Goal: Information Seeking & Learning: Check status

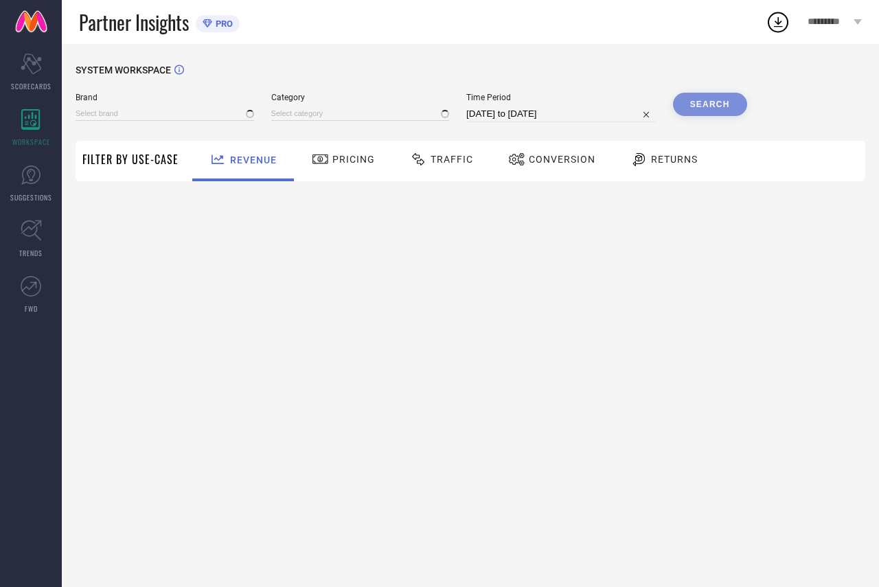
type input "ETHNIC JUNCTION"
type input "All"
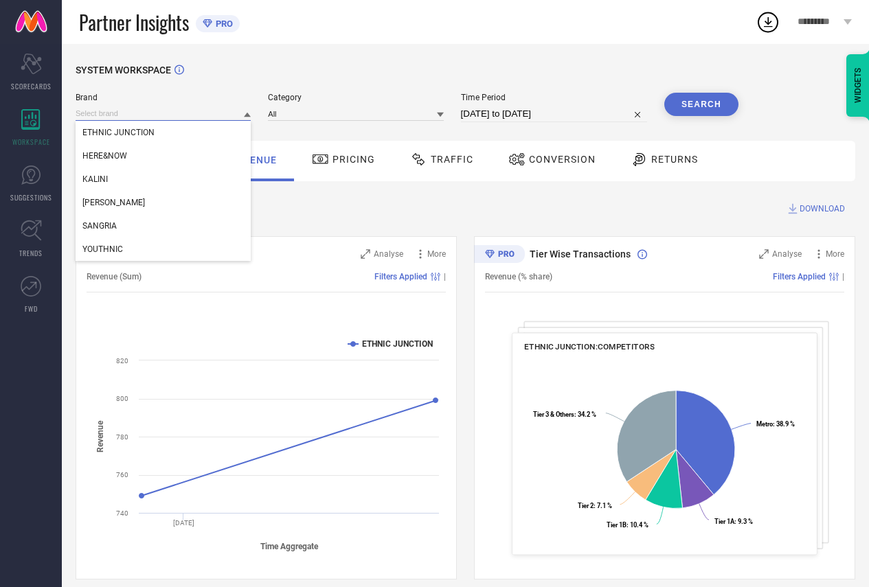
click at [128, 117] on input at bounding box center [163, 113] width 175 height 14
click at [111, 158] on span "HERE&NOW" at bounding box center [104, 156] width 45 height 10
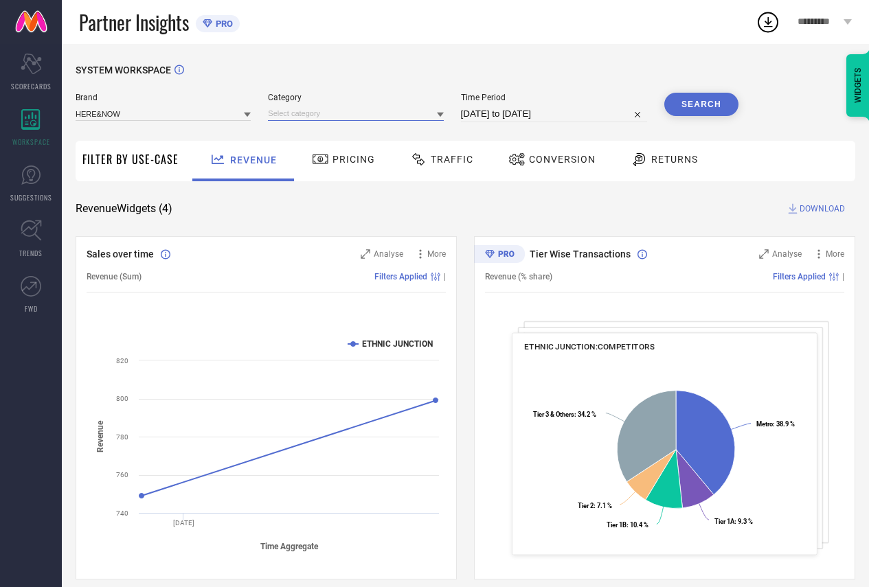
click at [281, 111] on input at bounding box center [355, 113] width 175 height 14
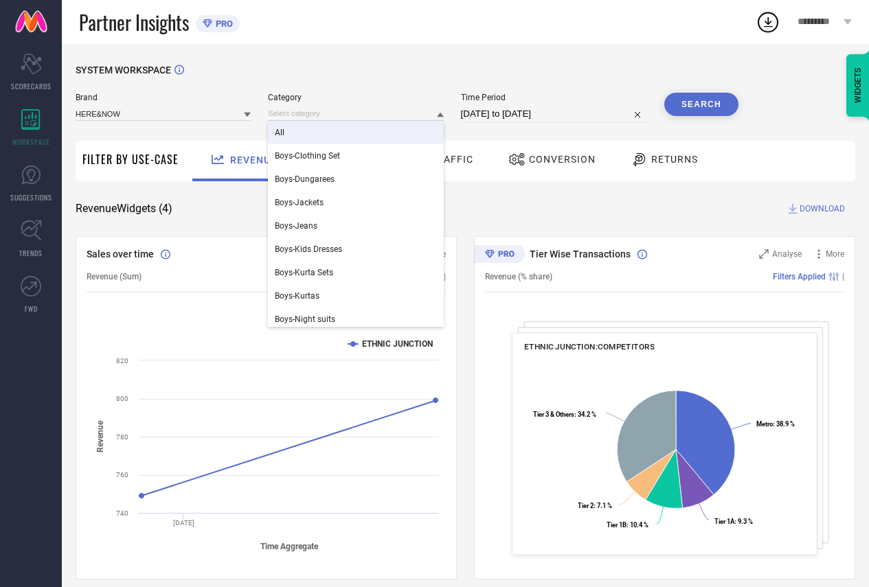
click at [277, 128] on div "All" at bounding box center [355, 132] width 175 height 23
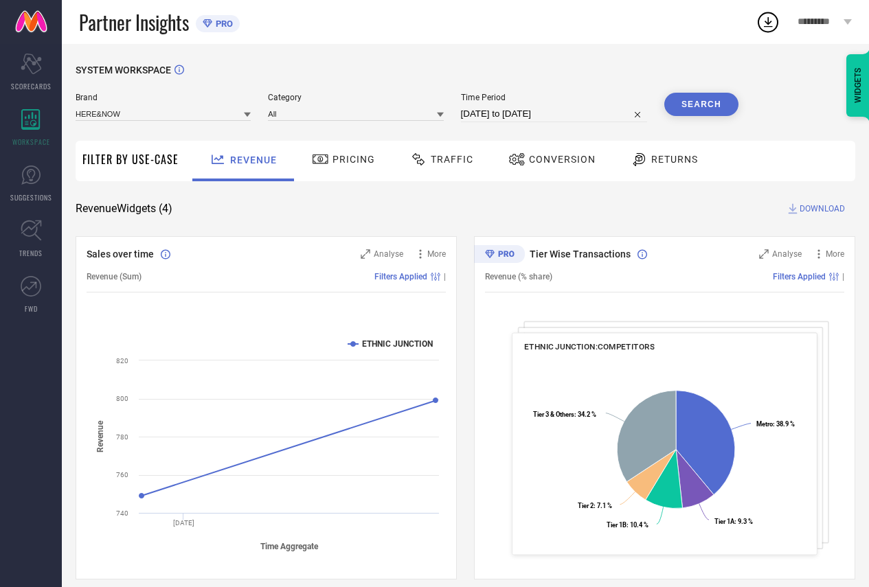
select select "6"
select select "2025"
select select "7"
select select "2025"
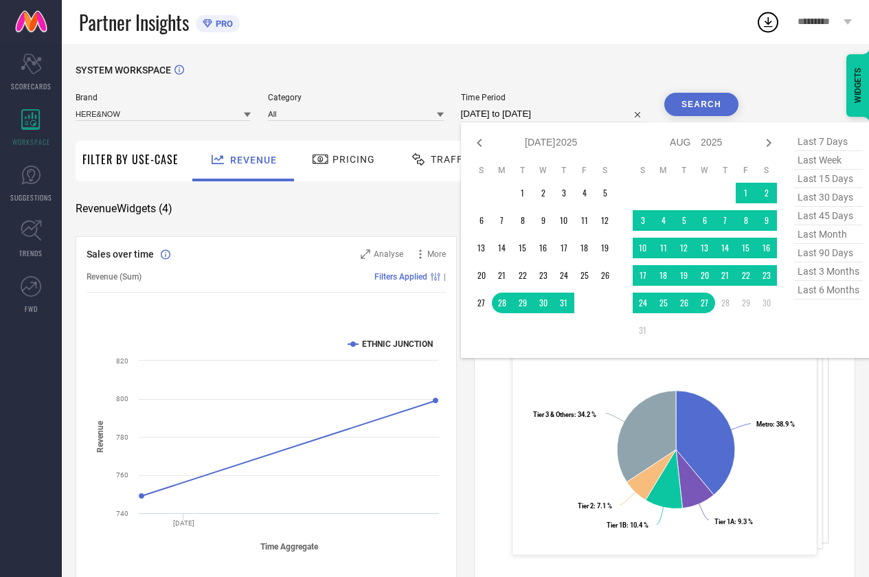
click at [496, 110] on input "[DATE] to [DATE]" at bounding box center [554, 114] width 186 height 16
click at [688, 308] on td "26" at bounding box center [684, 303] width 21 height 21
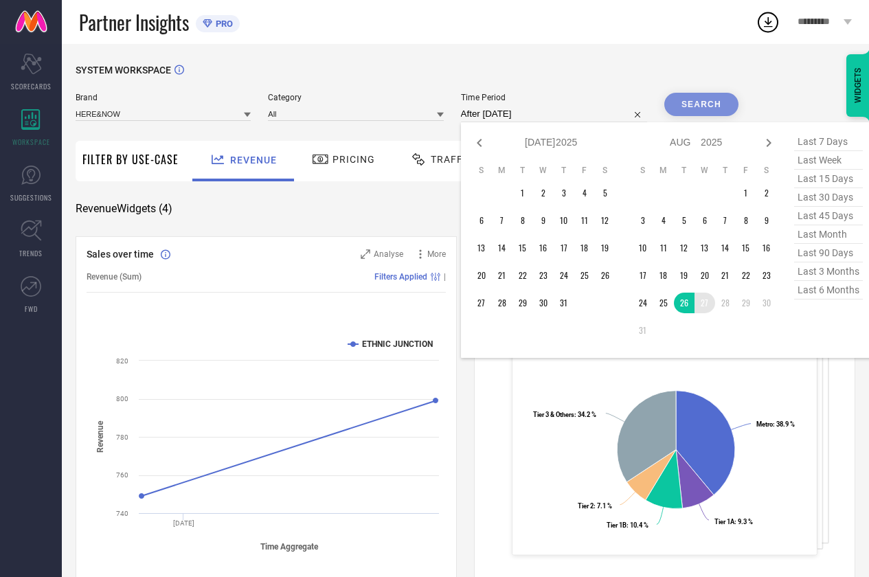
type input "[DATE] to [DATE]"
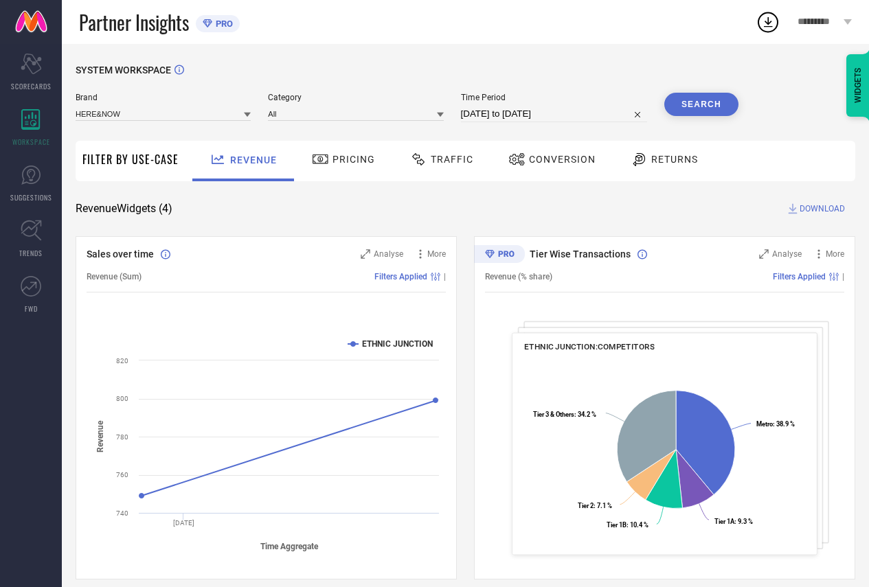
click at [704, 109] on button "Search" at bounding box center [701, 104] width 74 height 23
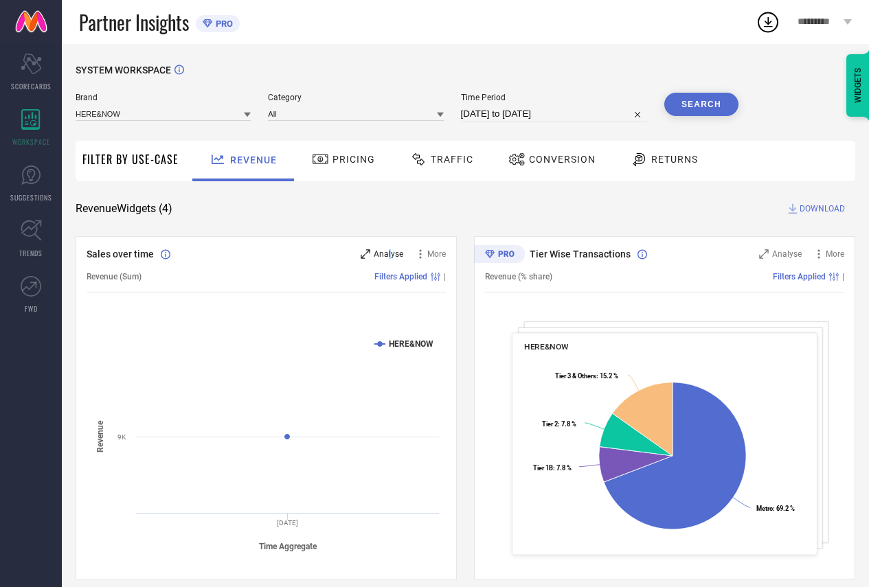
click at [389, 257] on span "Analyse" at bounding box center [389, 254] width 30 height 10
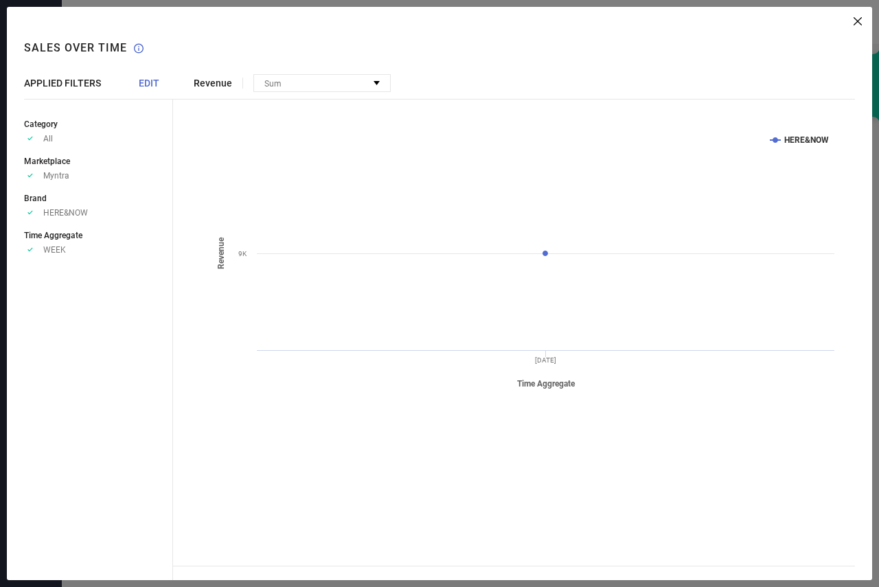
click at [150, 81] on span "EDIT" at bounding box center [149, 83] width 21 height 11
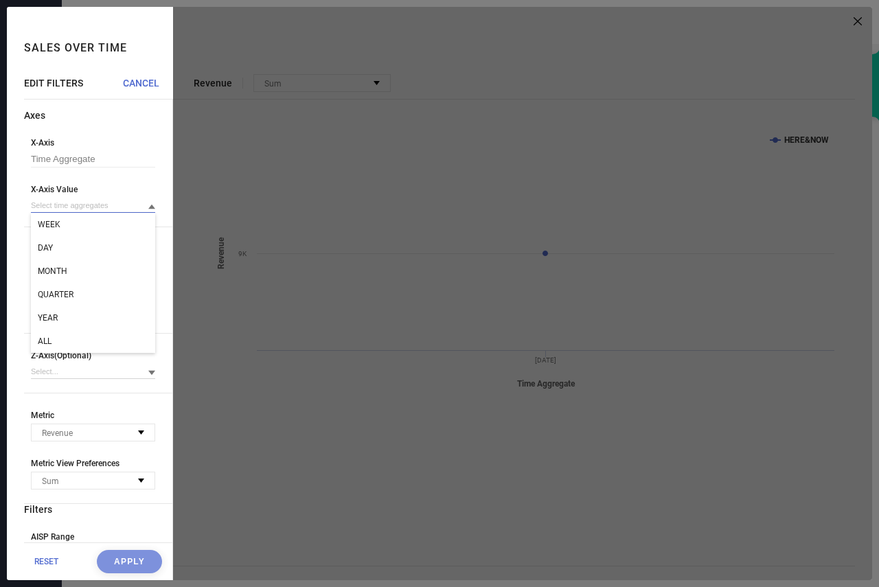
click at [52, 211] on input at bounding box center [93, 205] width 124 height 14
click at [63, 242] on div "DAY" at bounding box center [93, 247] width 124 height 23
click at [97, 556] on button "Apply" at bounding box center [129, 561] width 65 height 23
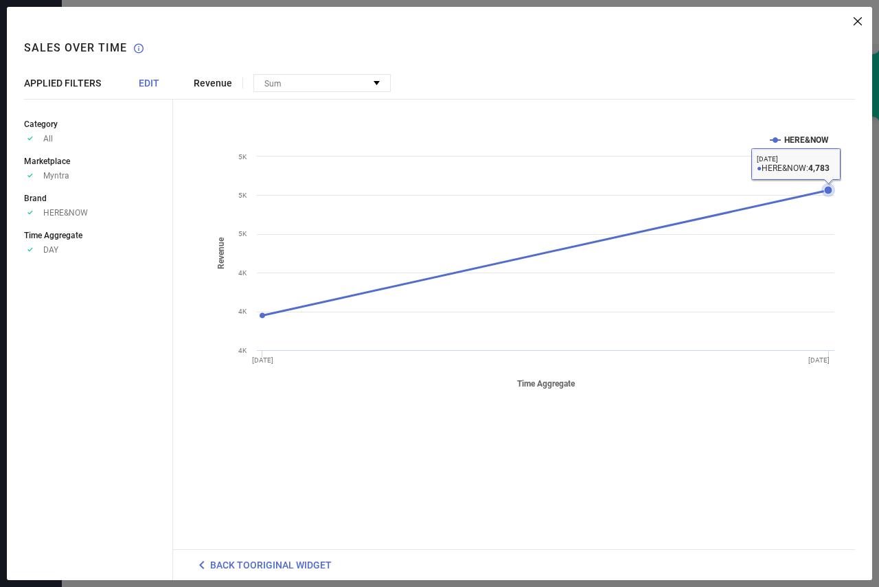
click at [830, 190] on icon at bounding box center [828, 190] width 8 height 8
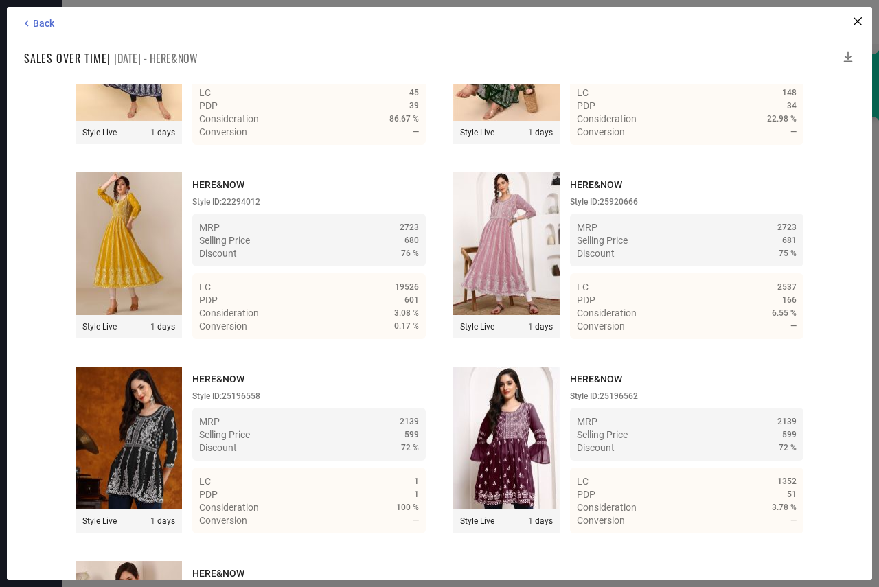
scroll to position [2858, 0]
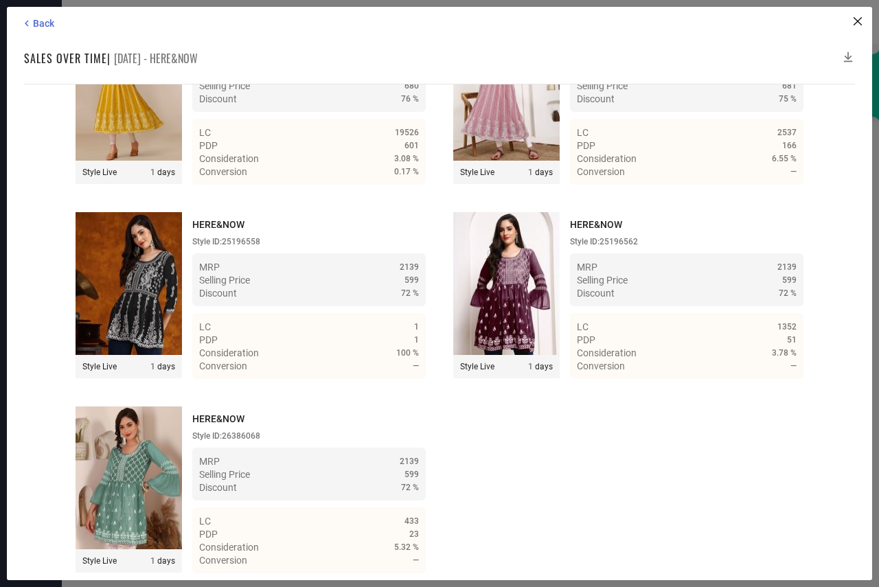
click at [845, 55] on icon at bounding box center [848, 57] width 14 height 14
click at [847, 55] on icon at bounding box center [848, 57] width 14 height 14
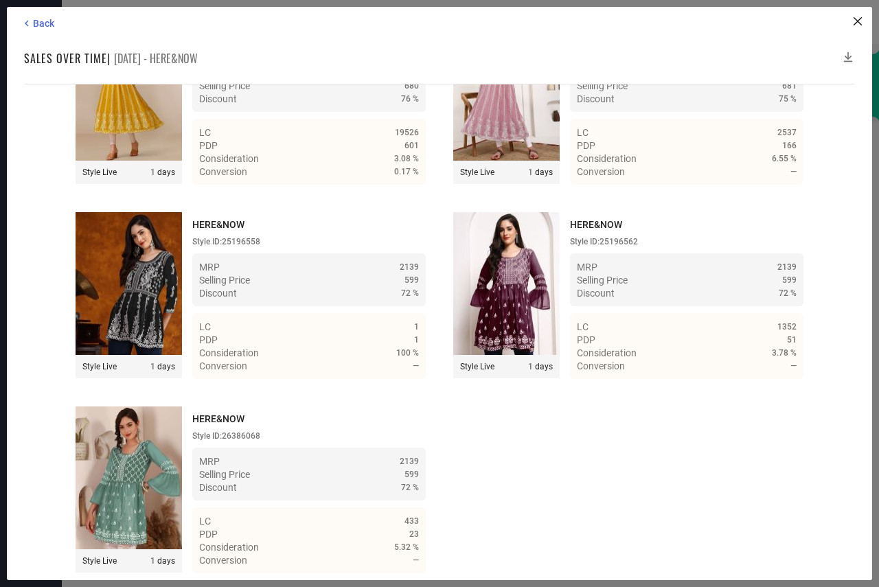
click at [847, 55] on icon at bounding box center [848, 57] width 14 height 14
click at [850, 54] on icon at bounding box center [848, 57] width 14 height 14
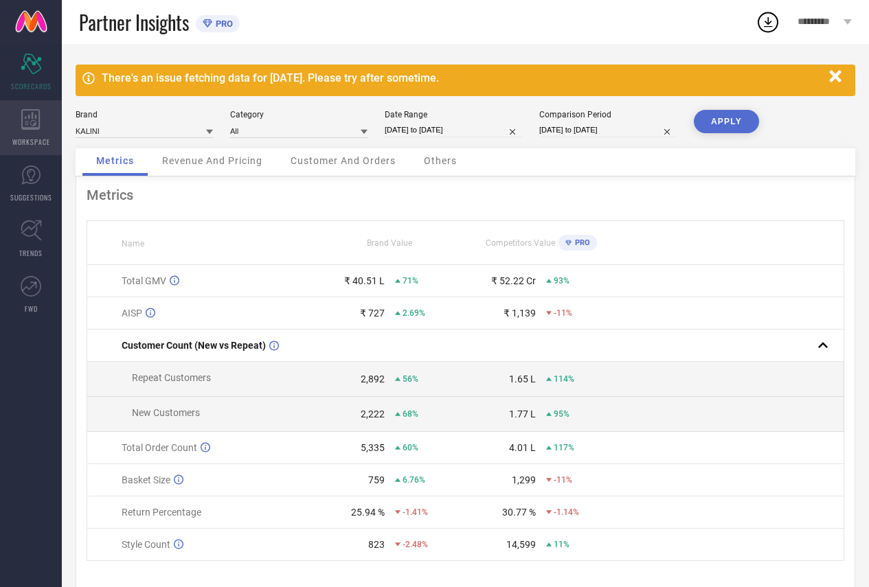
click at [36, 129] on icon at bounding box center [30, 119] width 19 height 21
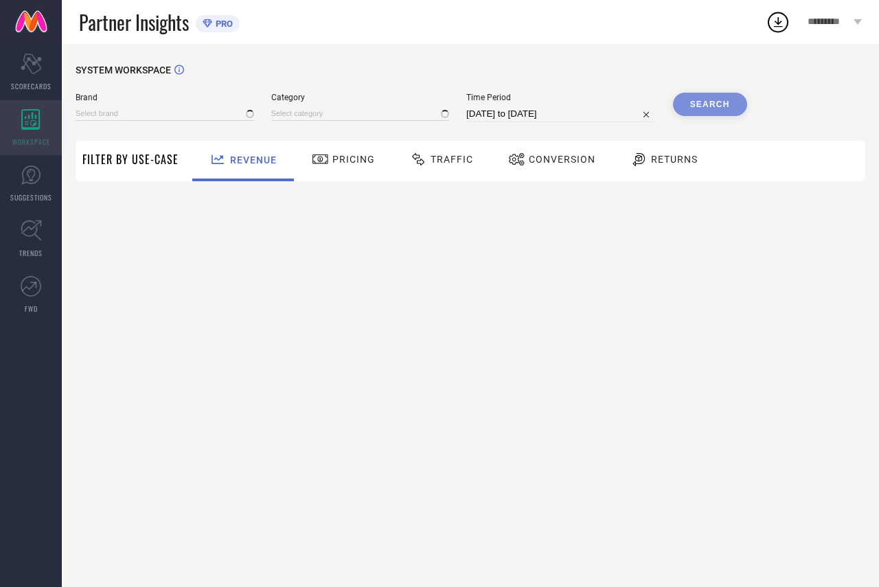
type input "ETHNIC JUNCTION"
type input "All"
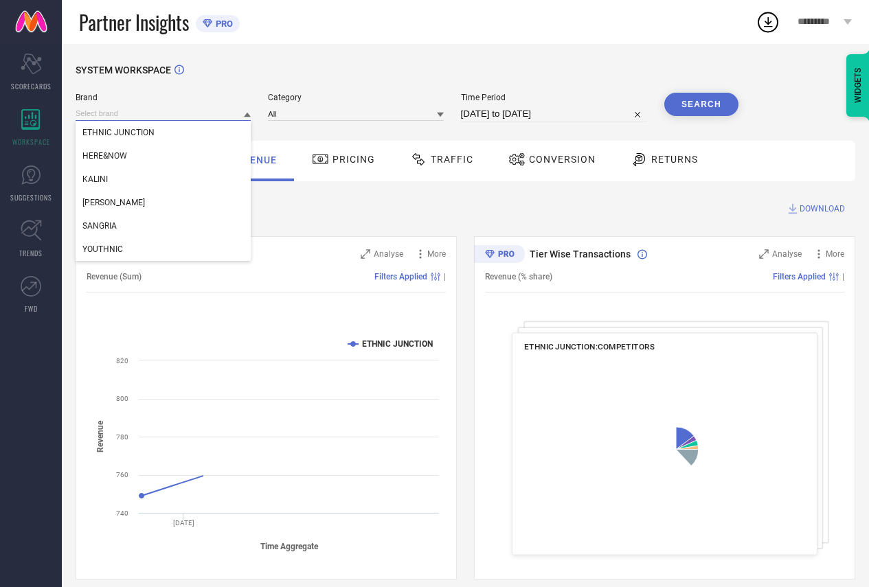
click at [188, 119] on input at bounding box center [163, 113] width 175 height 14
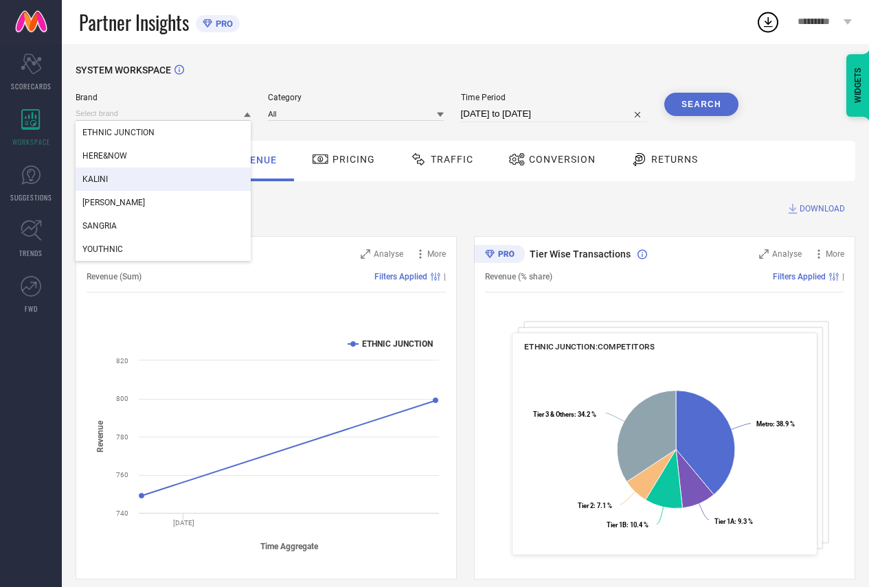
click at [118, 178] on div "KALINI" at bounding box center [163, 179] width 175 height 23
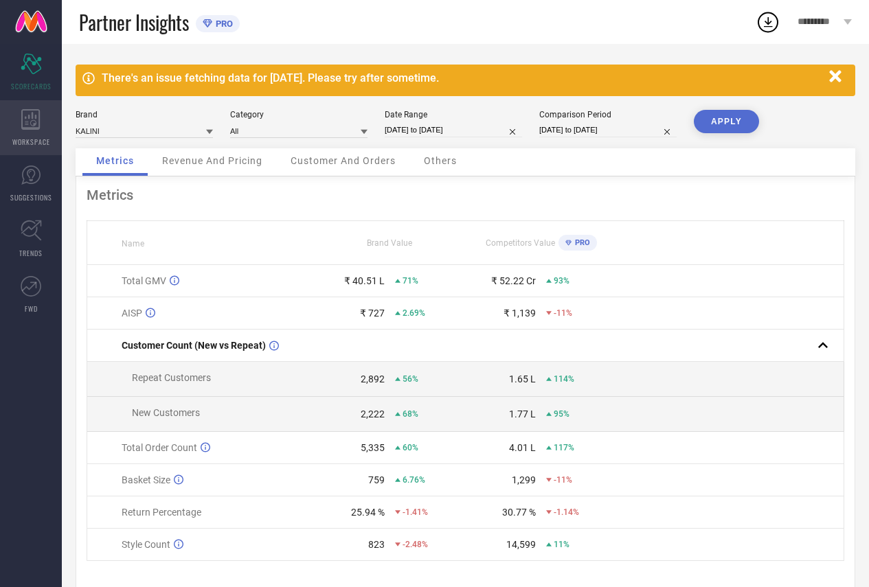
click at [21, 134] on div "WORKSPACE" at bounding box center [31, 127] width 62 height 55
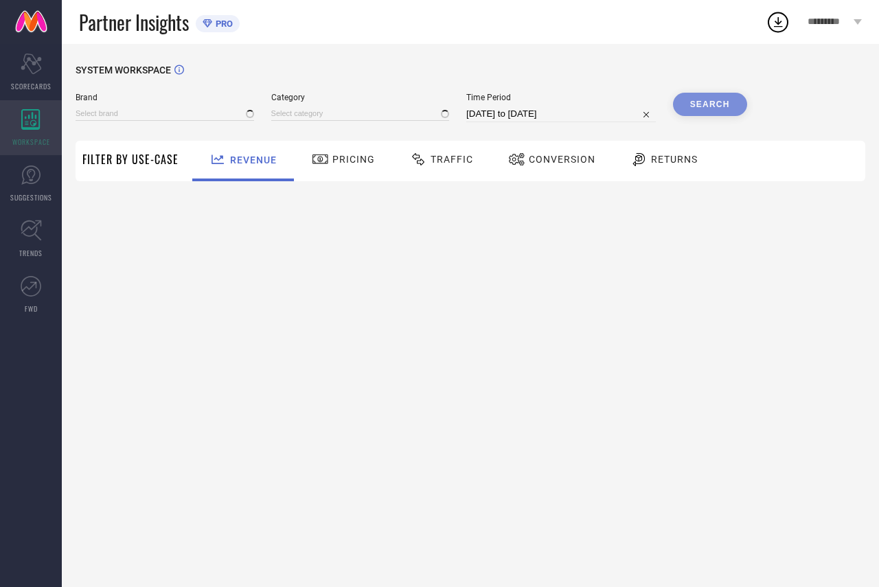
type input "ETHNIC JUNCTION"
type input "All"
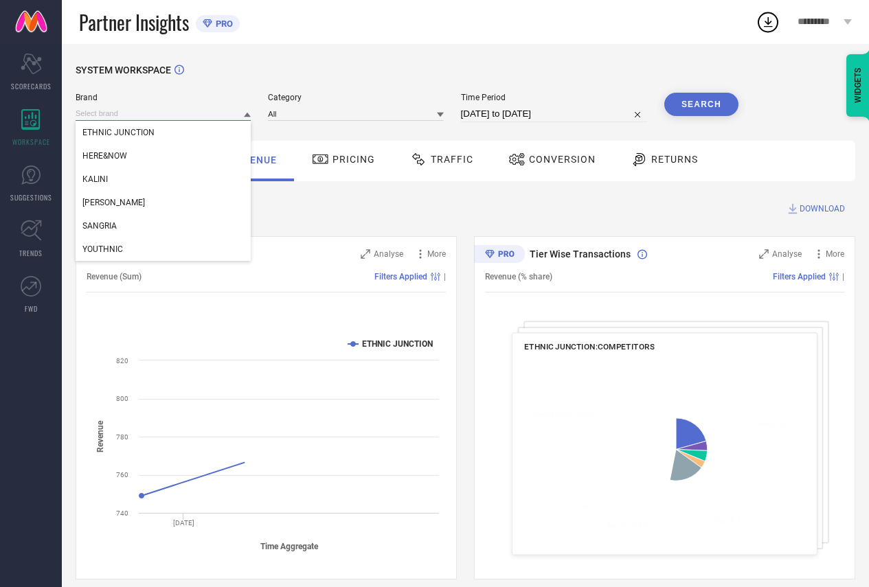
click at [142, 115] on input at bounding box center [163, 113] width 175 height 14
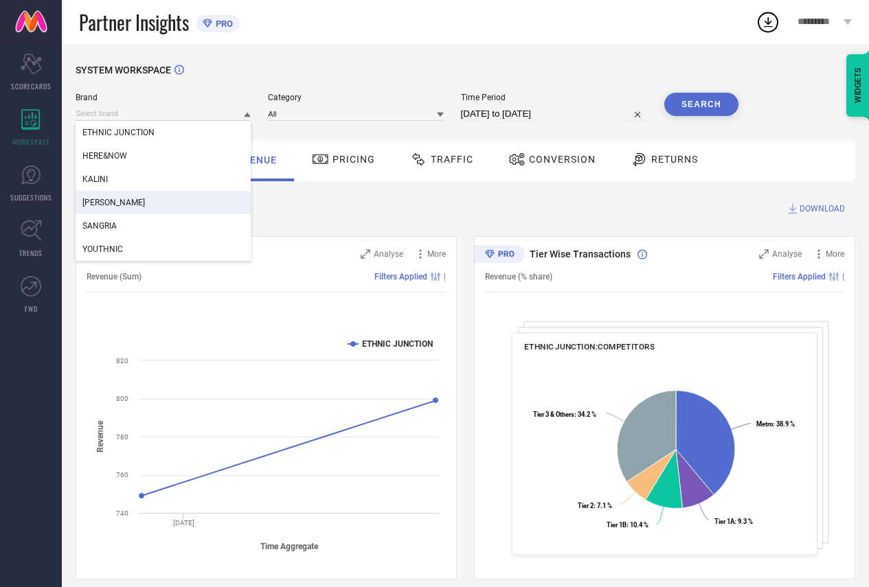
click at [115, 195] on div "[PERSON_NAME]" at bounding box center [163, 202] width 175 height 23
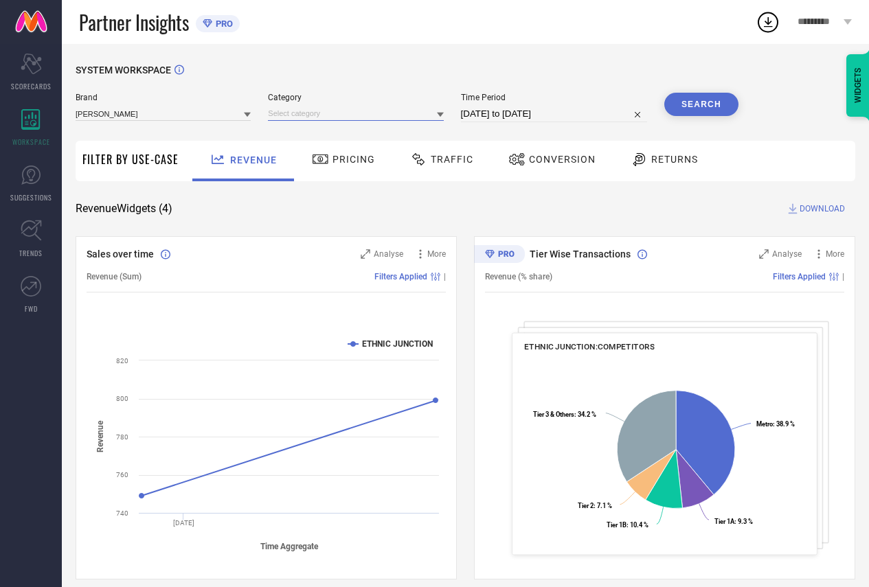
click at [276, 113] on input at bounding box center [355, 113] width 175 height 14
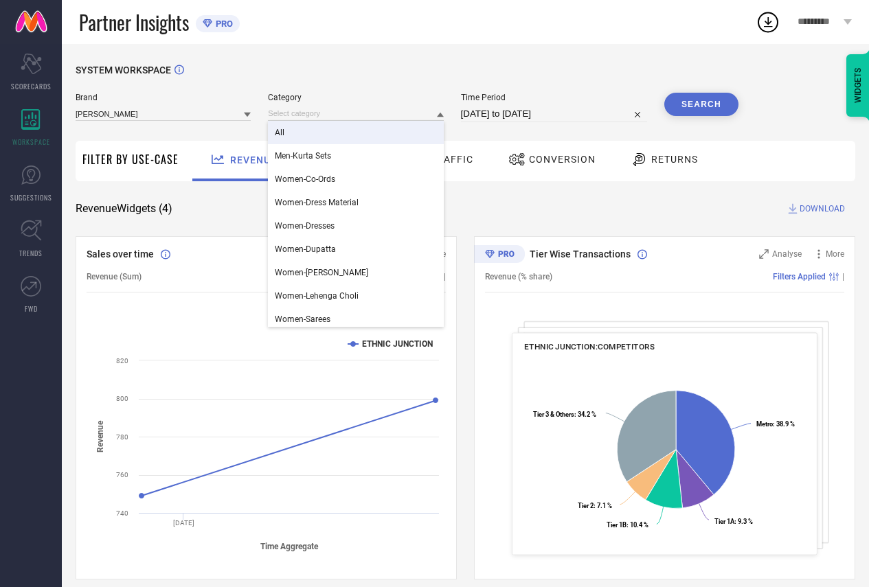
click at [284, 134] on span "All" at bounding box center [280, 133] width 10 height 10
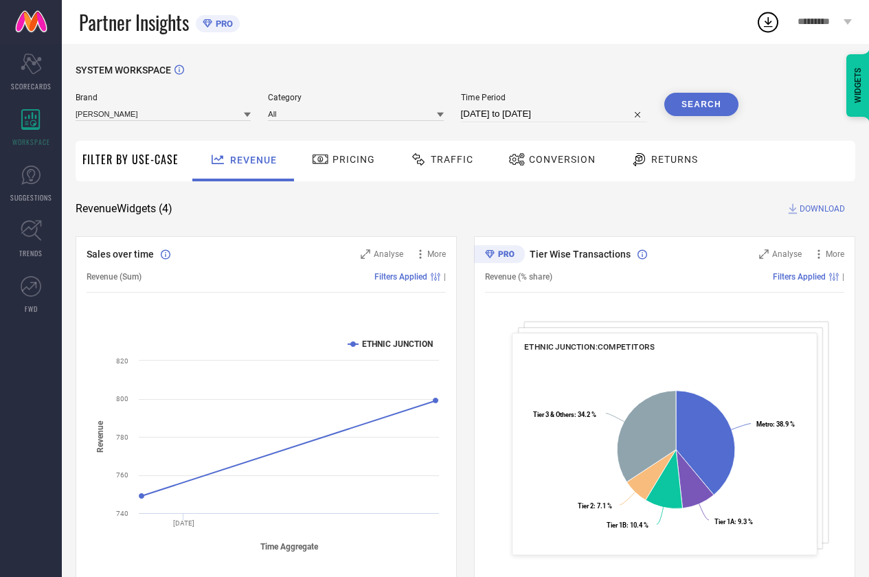
click at [545, 111] on input "[DATE] to [DATE]" at bounding box center [554, 114] width 186 height 16
select select "6"
select select "2025"
select select "7"
select select "2025"
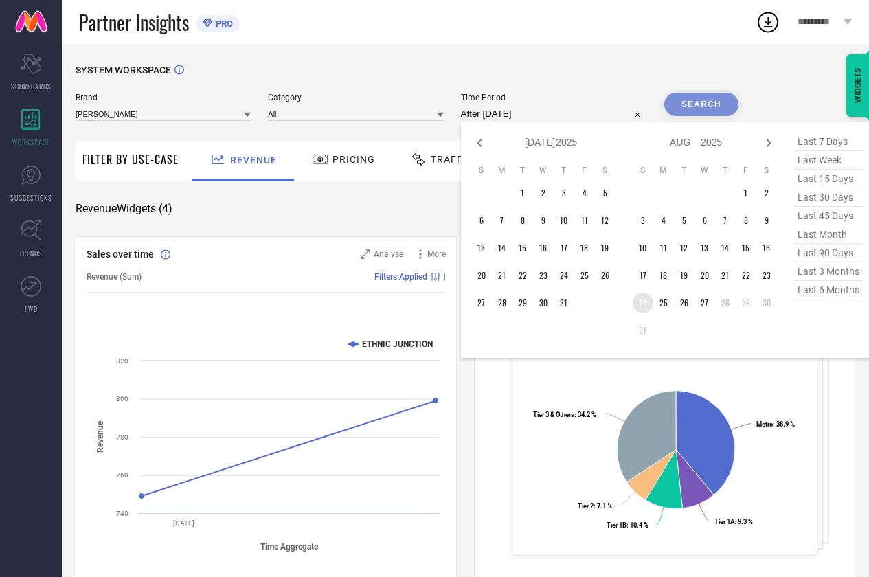
click at [640, 304] on td "24" at bounding box center [643, 303] width 21 height 21
type input "24-08-2025 to 27-08-2025"
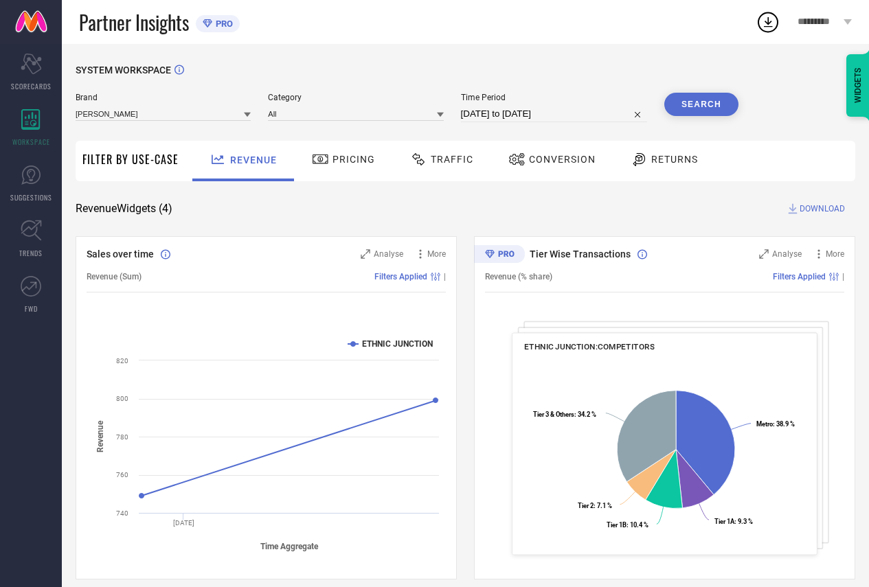
click at [698, 105] on button "Search" at bounding box center [701, 104] width 74 height 23
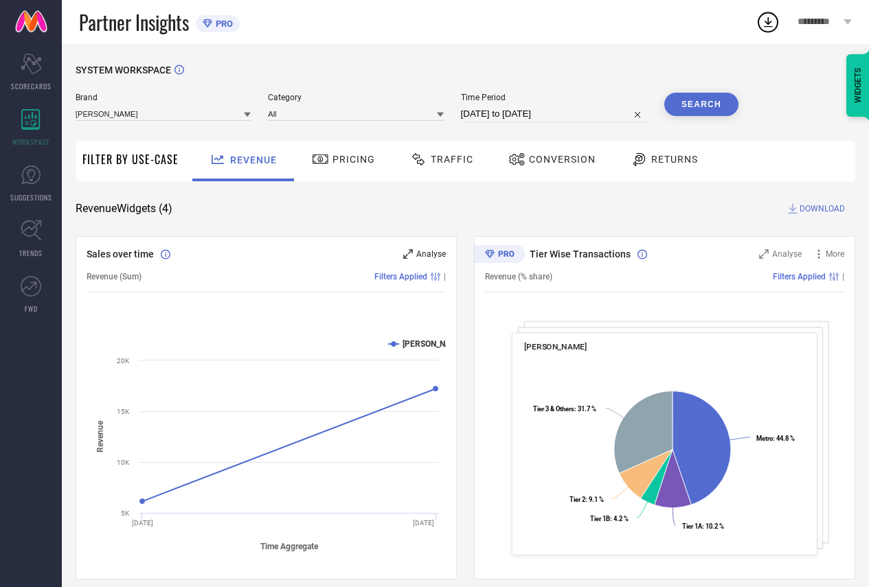
click at [409, 253] on icon at bounding box center [408, 254] width 10 height 10
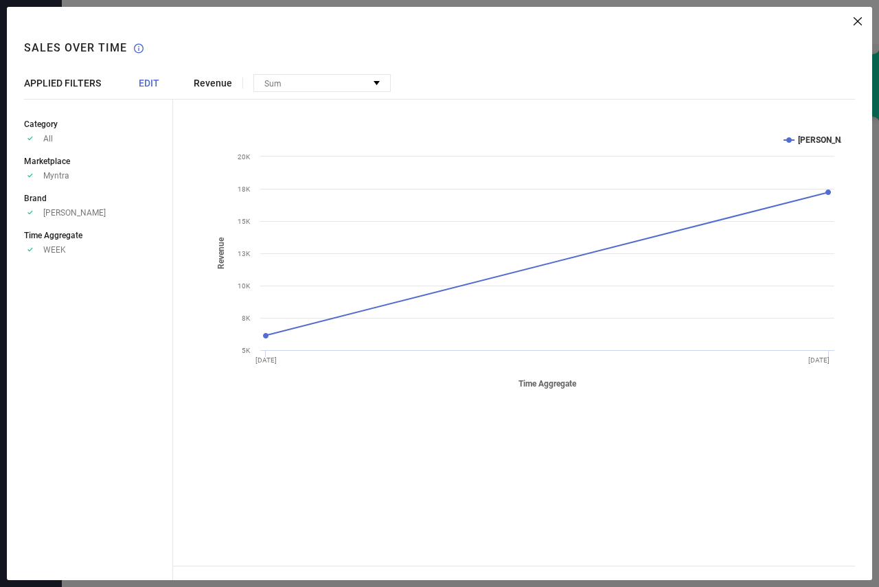
click at [144, 77] on div "Sales over time Sales over time APPLIED FILTERS EDIT Category Approve /Deselect…" at bounding box center [90, 293] width 166 height 573
click at [151, 80] on span "EDIT" at bounding box center [149, 83] width 21 height 11
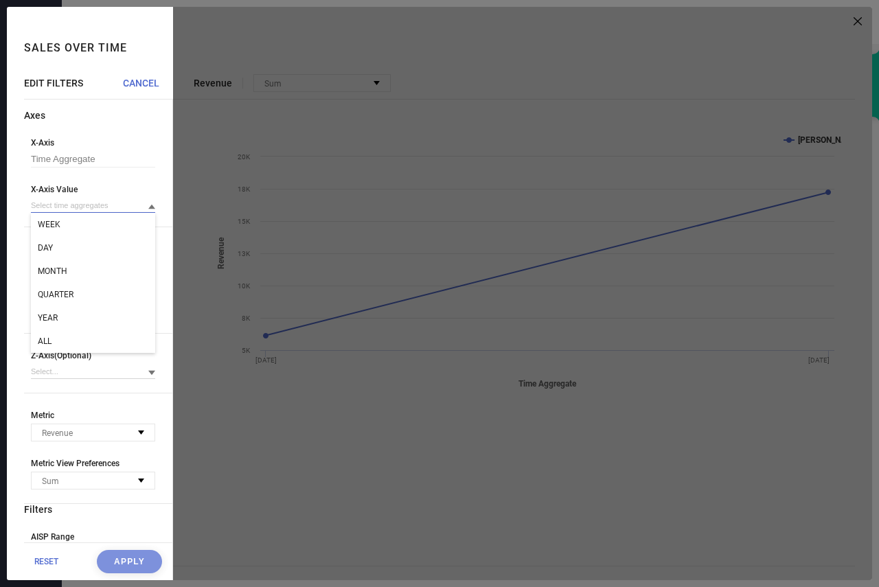
click at [84, 206] on input at bounding box center [93, 205] width 124 height 14
click at [67, 245] on div "DAY" at bounding box center [93, 247] width 124 height 23
click at [109, 562] on button "Apply" at bounding box center [129, 561] width 65 height 23
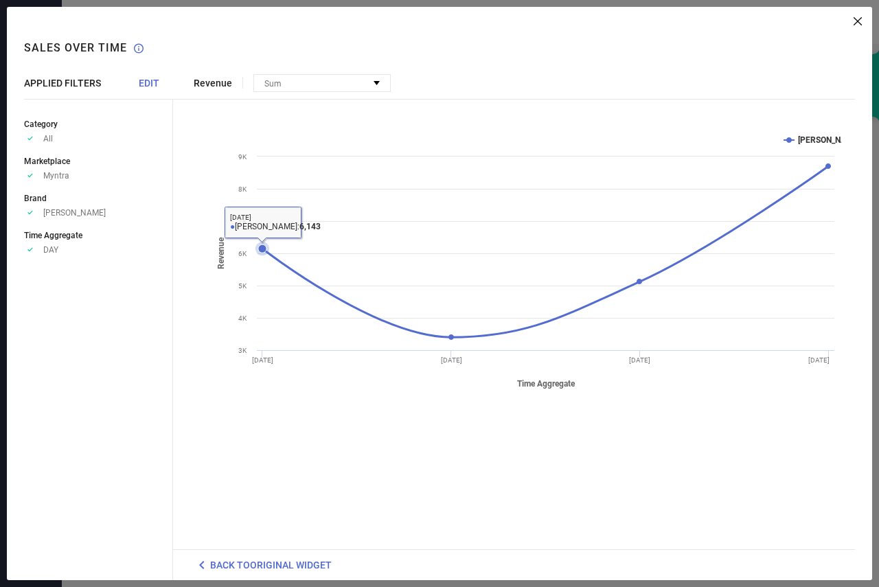
click at [258, 247] on icon at bounding box center [262, 249] width 14 height 14
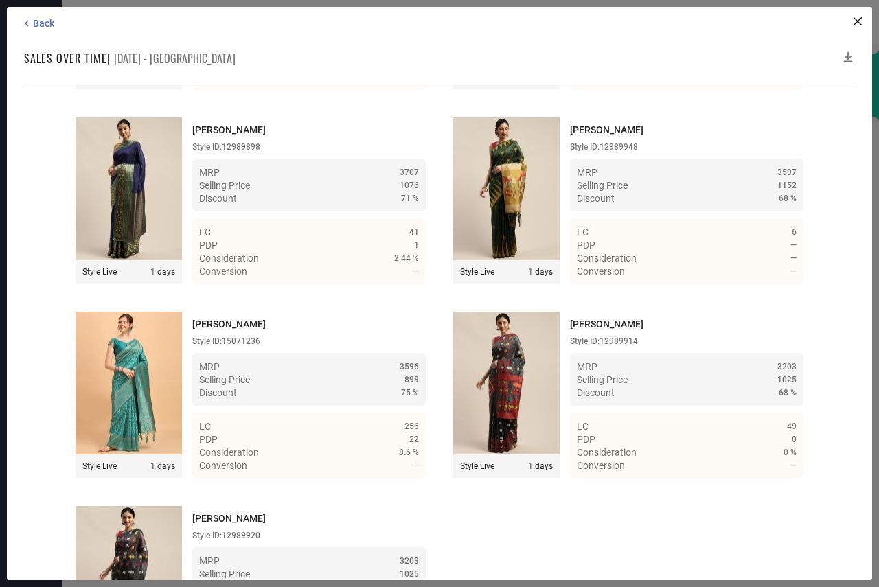
scroll to position [1883, 0]
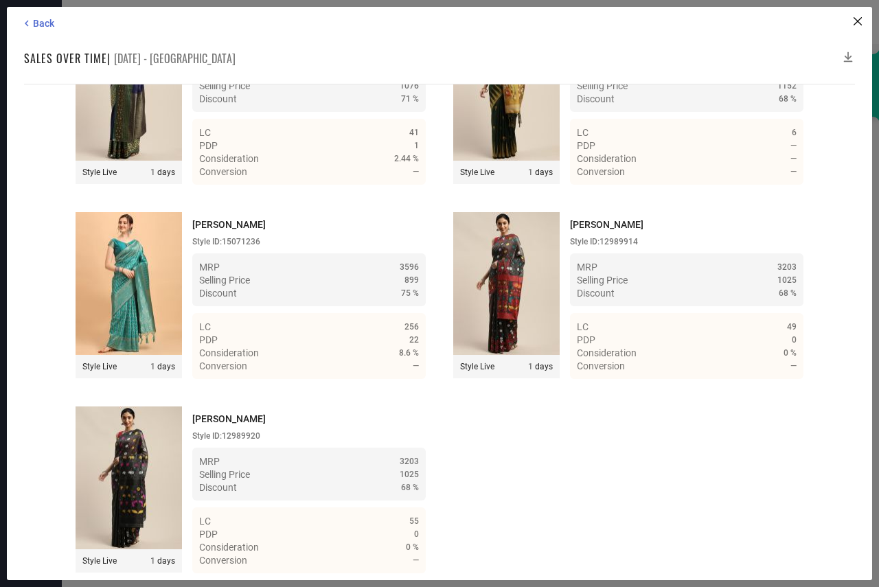
click at [847, 54] on icon at bounding box center [848, 57] width 14 height 14
click at [847, 57] on icon at bounding box center [848, 57] width 14 height 14
click at [849, 49] on div "Back Sales over time | 24 Aug 25 - MITERA Time Duration: MRP : High to Low MRP …" at bounding box center [439, 293] width 865 height 573
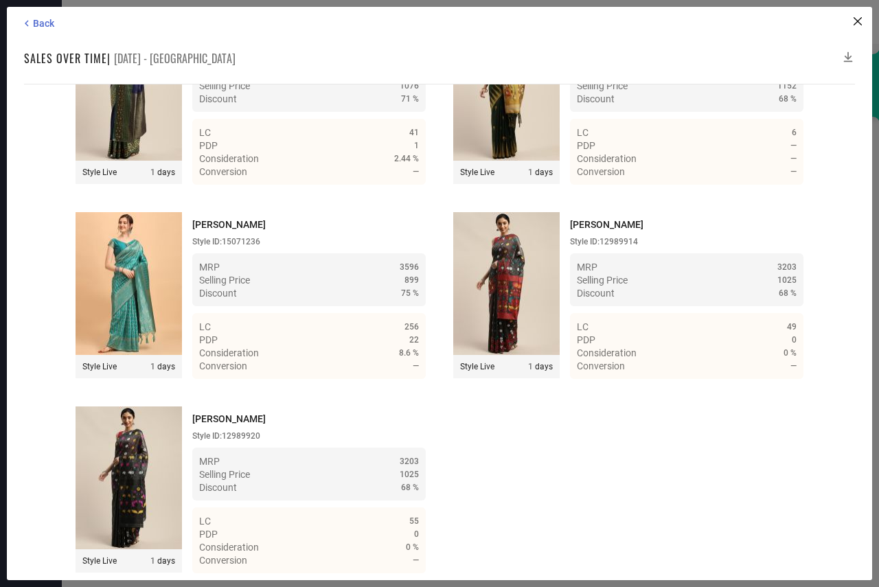
click at [850, 53] on icon at bounding box center [848, 57] width 14 height 14
click at [33, 21] on span "Back" at bounding box center [43, 23] width 21 height 11
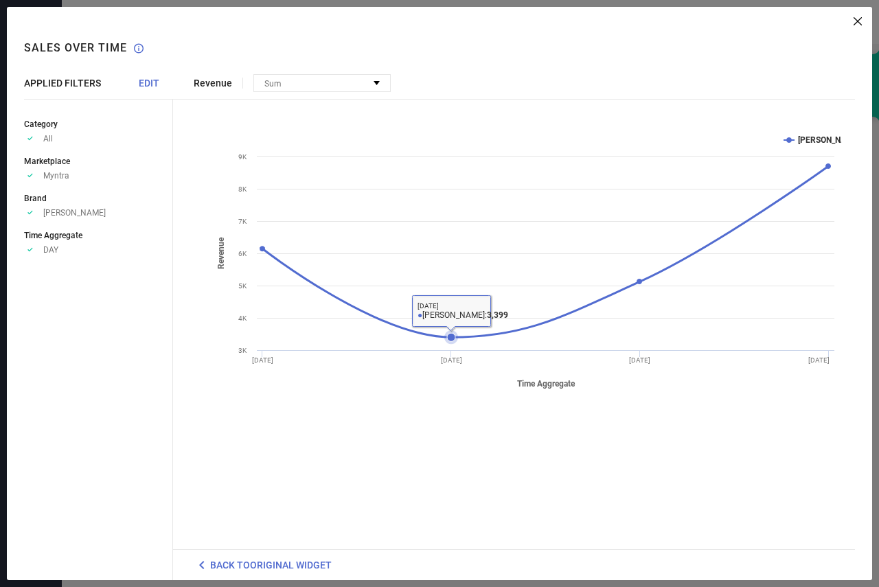
click at [446, 334] on icon at bounding box center [451, 337] width 14 height 14
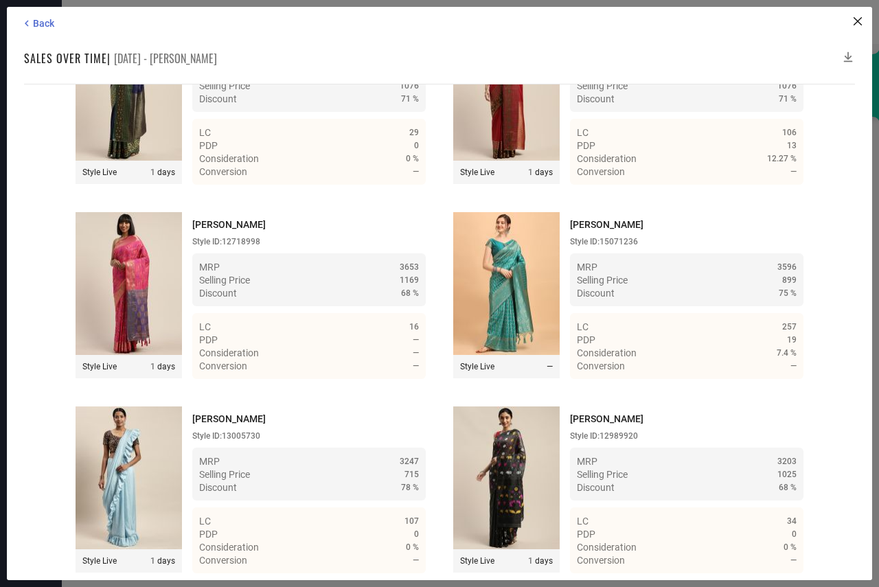
click at [849, 54] on icon at bounding box center [848, 57] width 14 height 14
click at [848, 53] on icon at bounding box center [848, 57] width 9 height 10
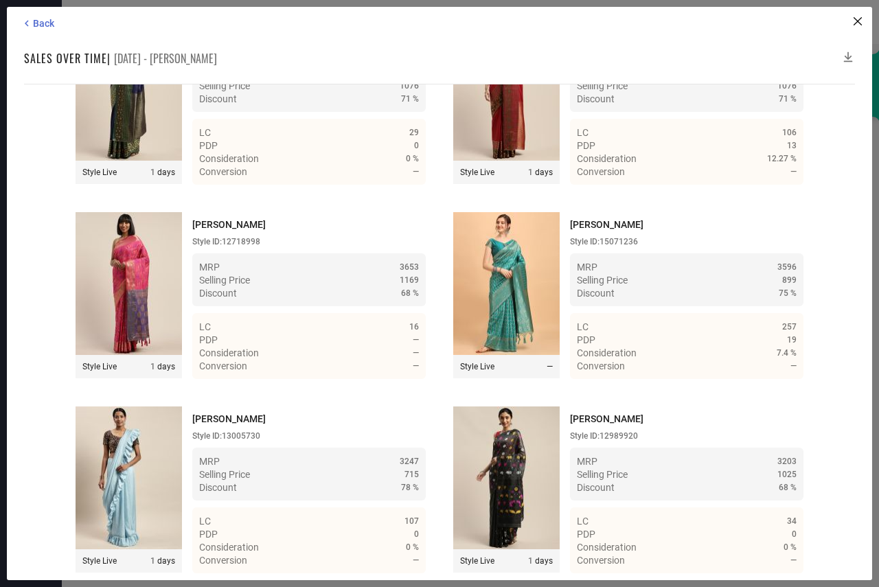
click at [848, 53] on icon at bounding box center [848, 57] width 9 height 10
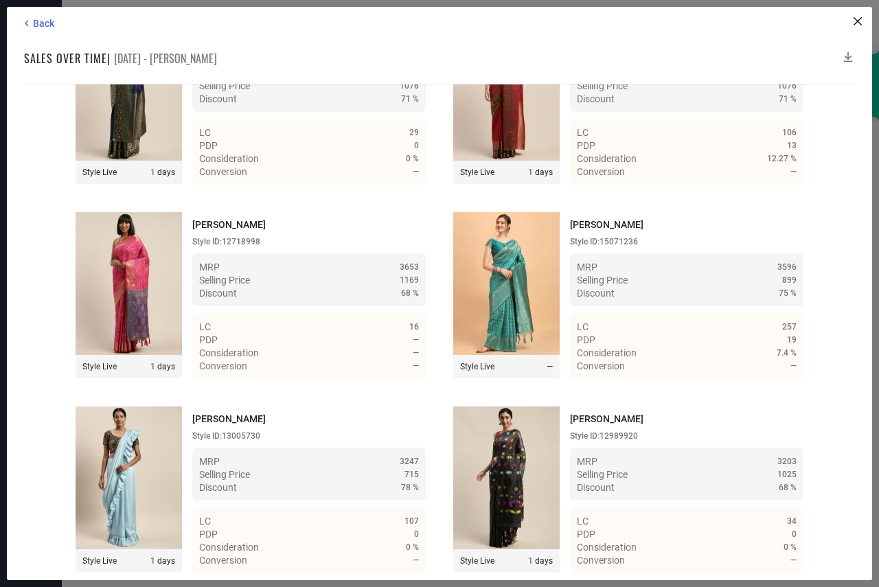
click at [848, 53] on icon at bounding box center [848, 57] width 9 height 10
click at [845, 54] on icon at bounding box center [848, 57] width 14 height 14
click at [45, 24] on span "Back" at bounding box center [43, 23] width 21 height 11
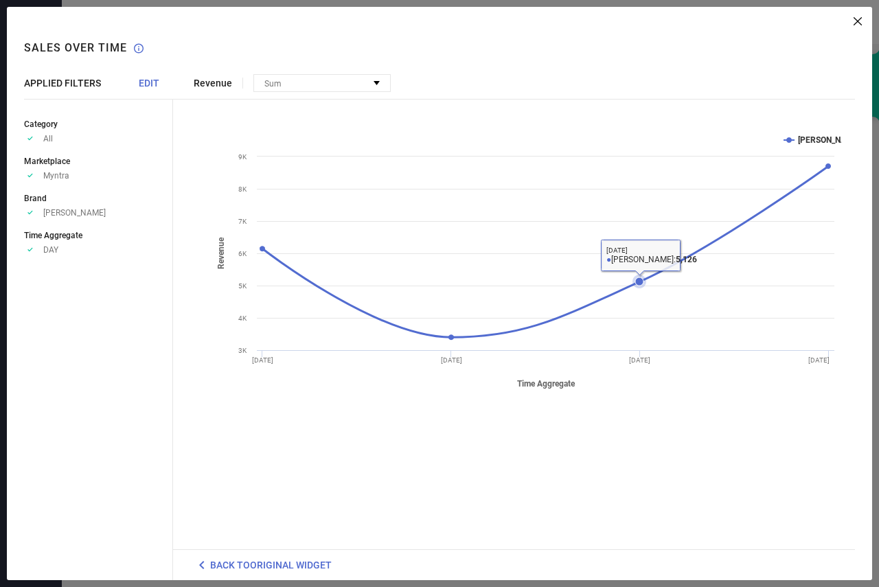
click at [639, 282] on icon at bounding box center [639, 281] width 8 height 8
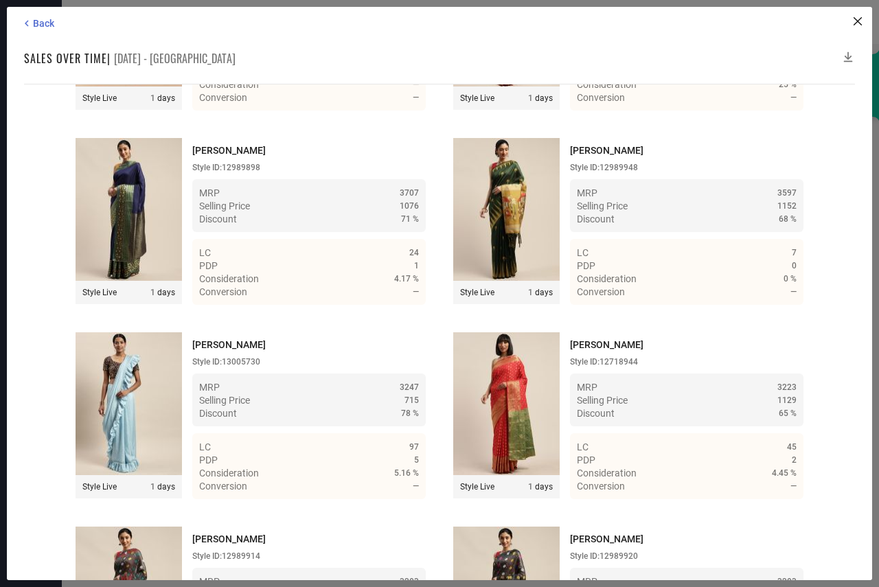
scroll to position [1688, 0]
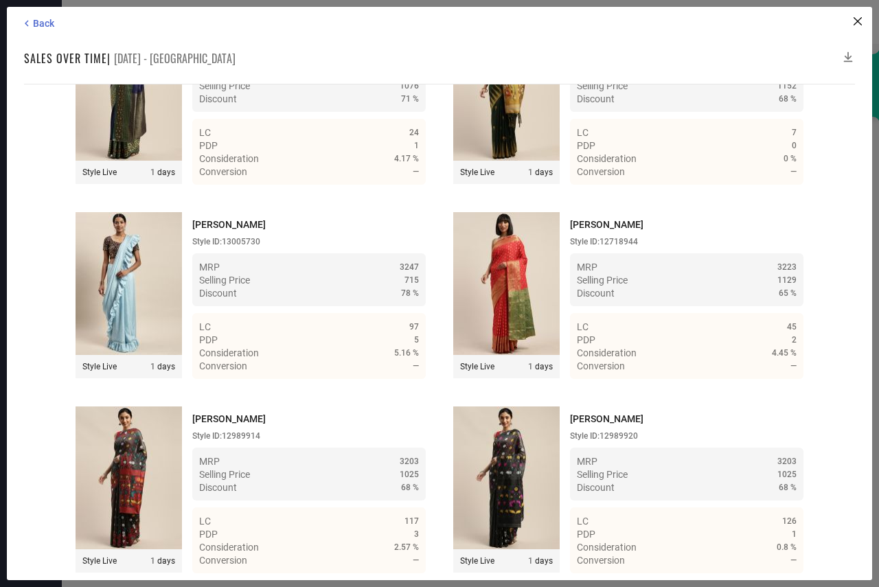
click at [849, 53] on icon at bounding box center [848, 57] width 14 height 14
click at [847, 53] on icon at bounding box center [848, 57] width 14 height 14
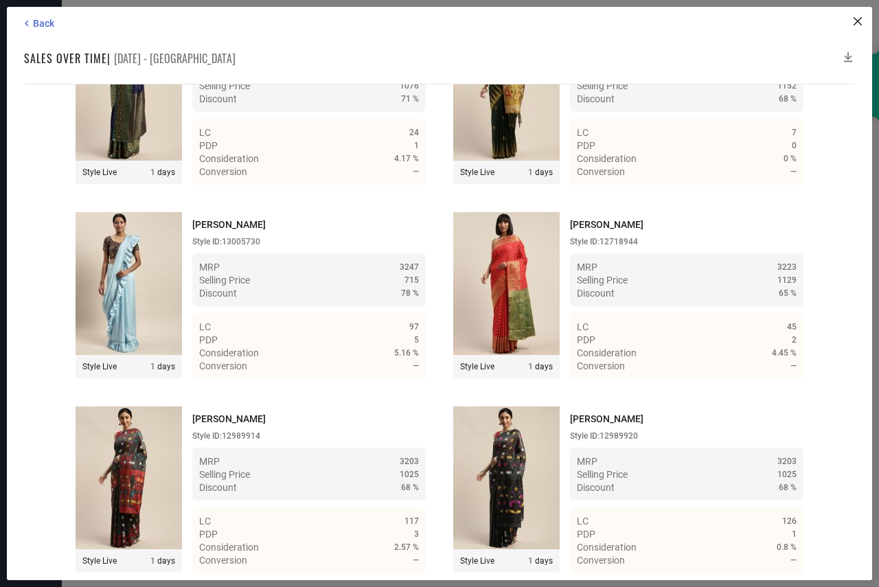
click at [847, 53] on icon at bounding box center [848, 57] width 14 height 14
click at [849, 55] on icon at bounding box center [848, 57] width 14 height 14
click at [49, 24] on span "Back" at bounding box center [43, 23] width 21 height 11
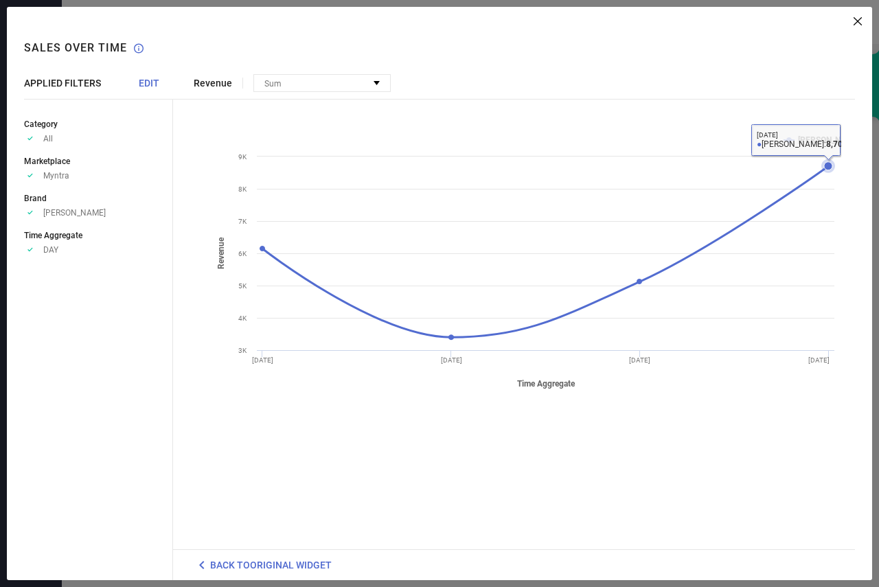
click at [827, 168] on icon at bounding box center [828, 166] width 8 height 8
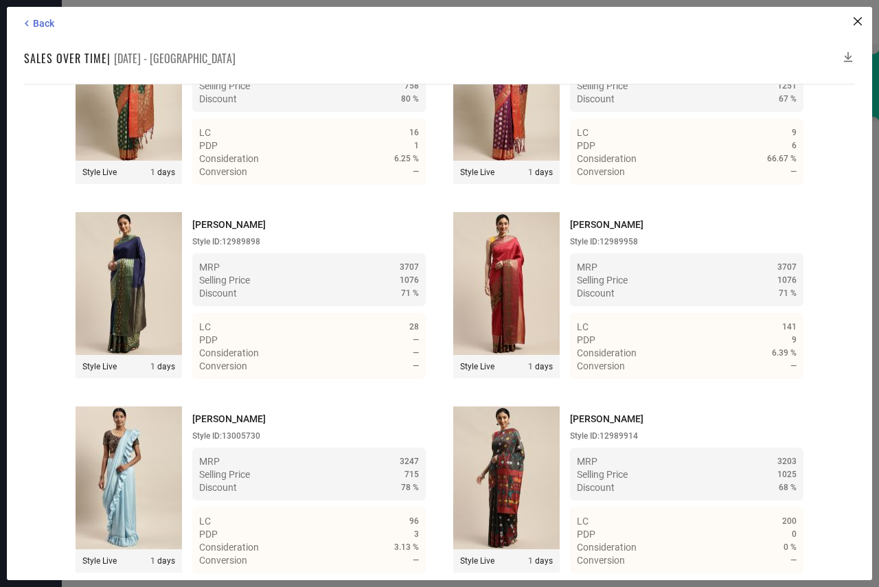
click at [850, 54] on icon at bounding box center [848, 57] width 14 height 14
click at [846, 54] on icon at bounding box center [848, 57] width 14 height 14
click at [850, 54] on icon at bounding box center [848, 57] width 14 height 14
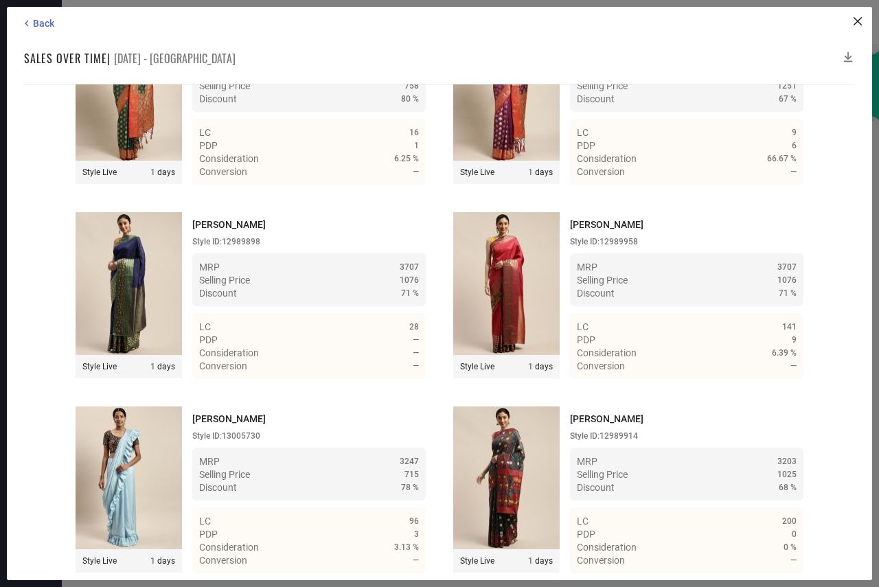
click at [850, 54] on icon at bounding box center [848, 57] width 14 height 14
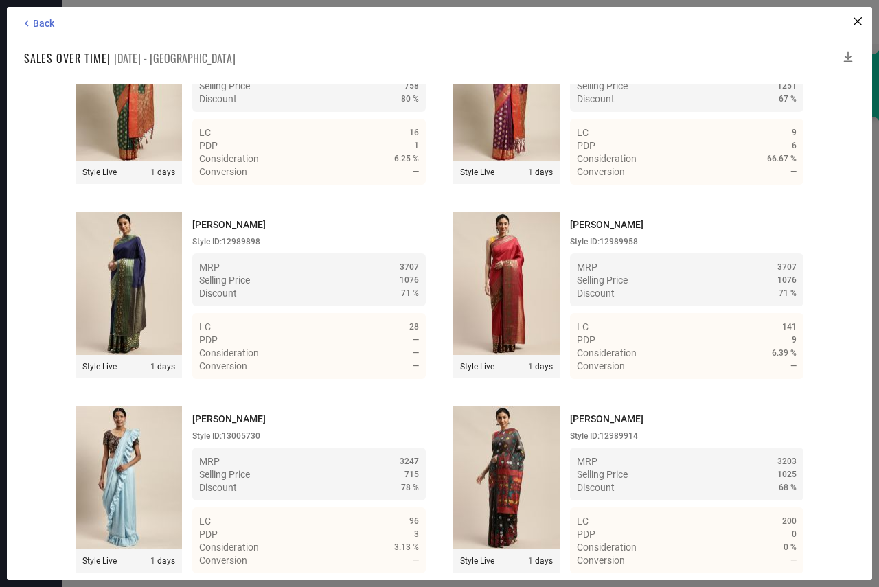
drag, startPoint x: 850, startPoint y: 54, endPoint x: 843, endPoint y: 55, distance: 7.0
click at [843, 55] on icon at bounding box center [848, 57] width 14 height 14
click at [845, 53] on icon at bounding box center [848, 57] width 14 height 14
click at [846, 52] on icon at bounding box center [848, 57] width 14 height 14
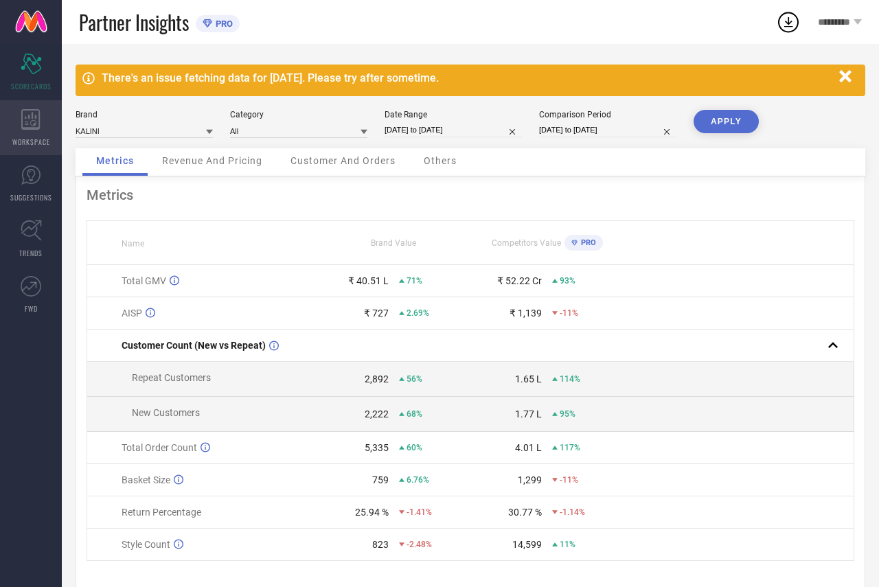
click at [30, 106] on div "WORKSPACE" at bounding box center [31, 127] width 62 height 55
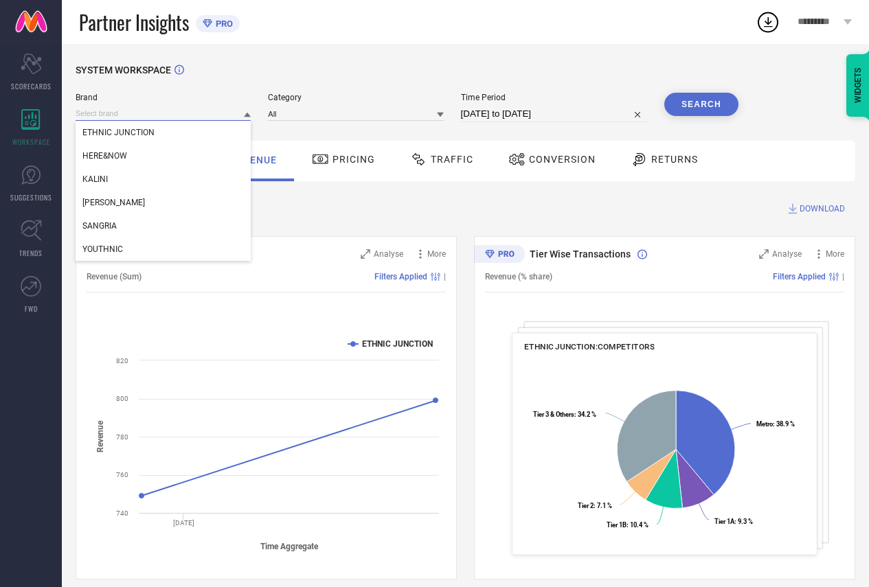
click at [164, 119] on input at bounding box center [163, 113] width 175 height 14
click at [163, 177] on div "KALINI" at bounding box center [163, 179] width 175 height 23
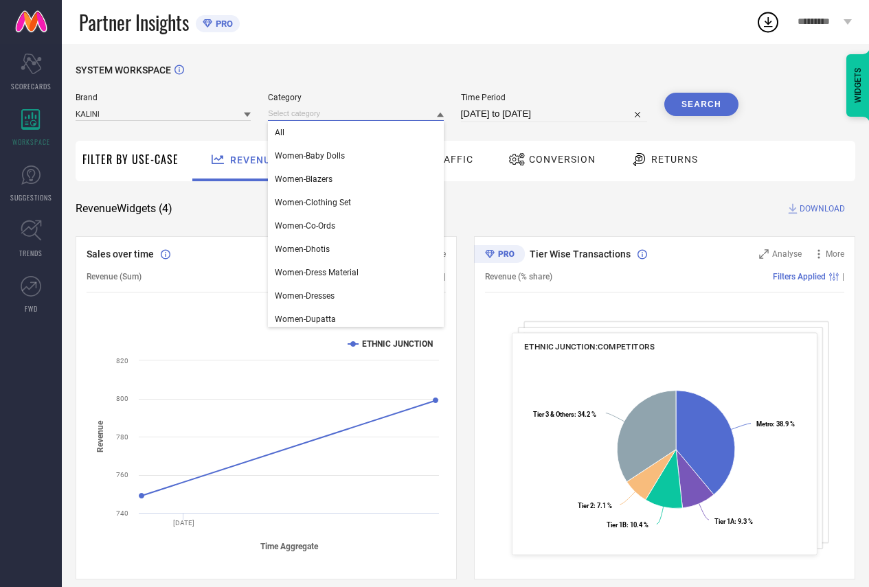
click at [277, 116] on input at bounding box center [355, 113] width 175 height 14
click at [303, 139] on div "All" at bounding box center [355, 132] width 175 height 23
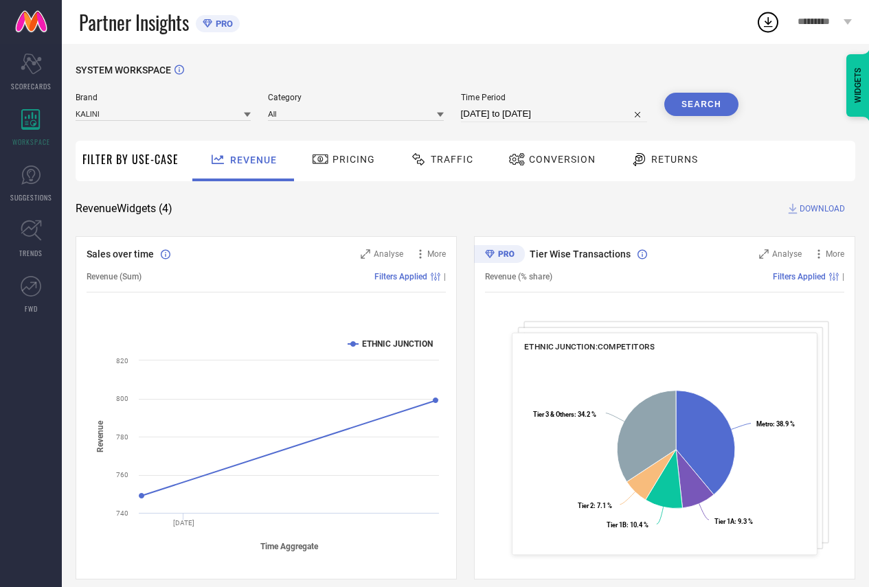
select select "6"
select select "2025"
select select "7"
select select "2025"
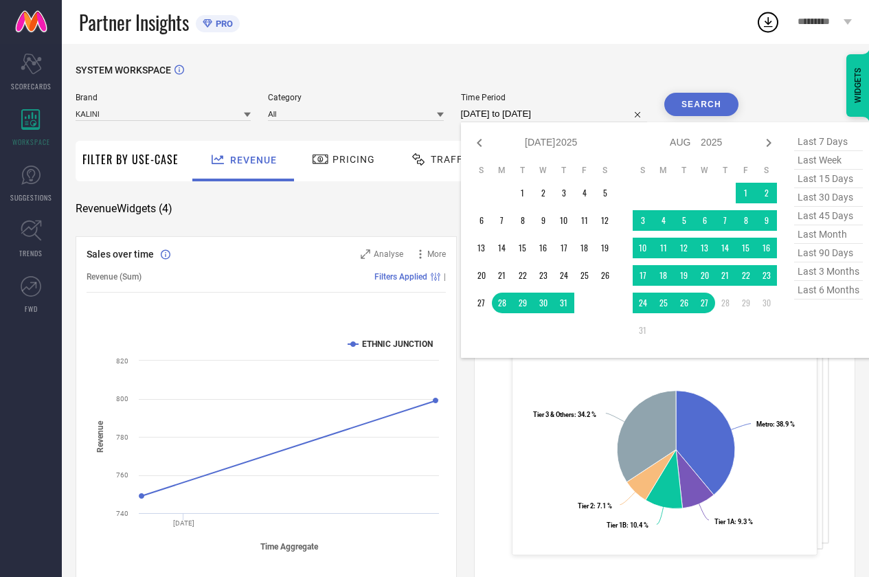
click at [519, 115] on input "[DATE] to [DATE]" at bounding box center [554, 114] width 186 height 16
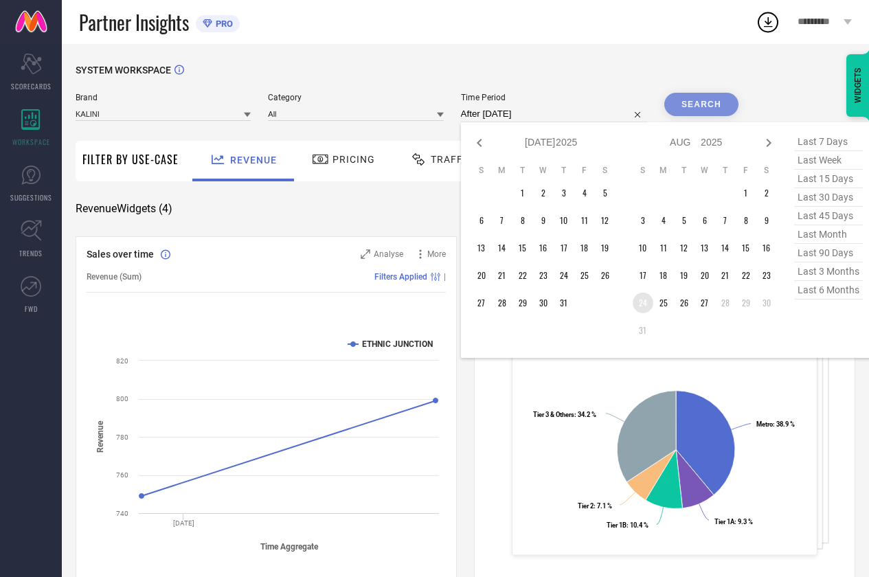
click at [646, 299] on td "24" at bounding box center [643, 303] width 21 height 21
type input "24-08-2025 to 27-08-2025"
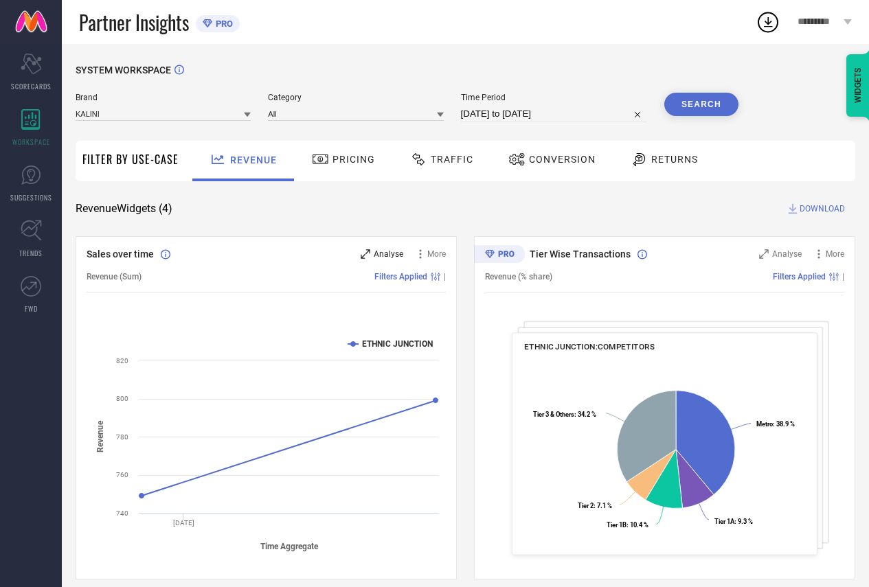
click at [363, 254] on icon at bounding box center [366, 254] width 10 height 10
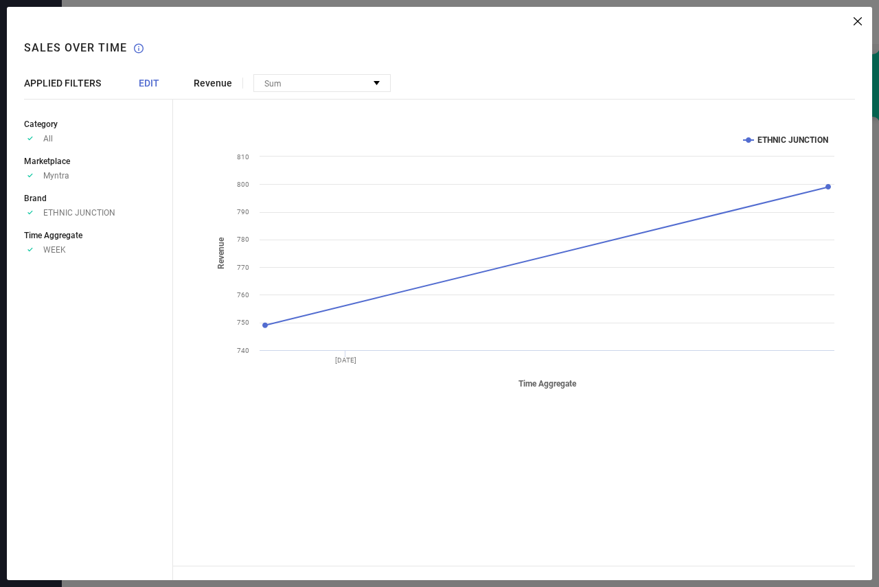
click at [157, 84] on span "EDIT" at bounding box center [149, 83] width 21 height 11
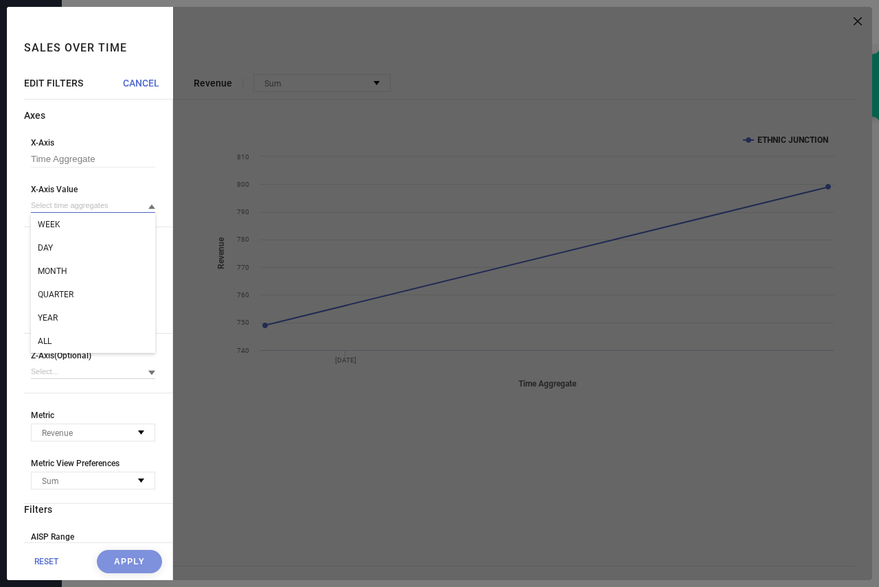
click at [57, 209] on input at bounding box center [93, 205] width 124 height 14
click at [50, 247] on span "DAY" at bounding box center [45, 248] width 15 height 10
click at [98, 558] on button "Apply" at bounding box center [129, 561] width 65 height 23
